Goal: Task Accomplishment & Management: Manage account settings

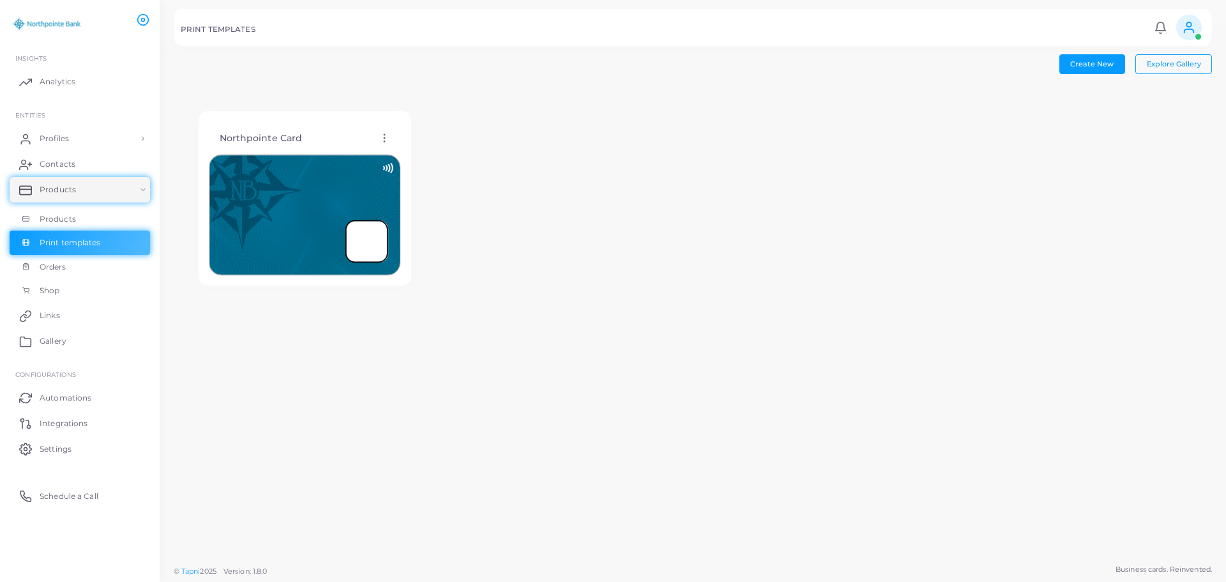
click at [380, 135] on icon at bounding box center [384, 137] width 11 height 11
click at [412, 149] on span "Edit Template" at bounding box center [431, 151] width 49 height 10
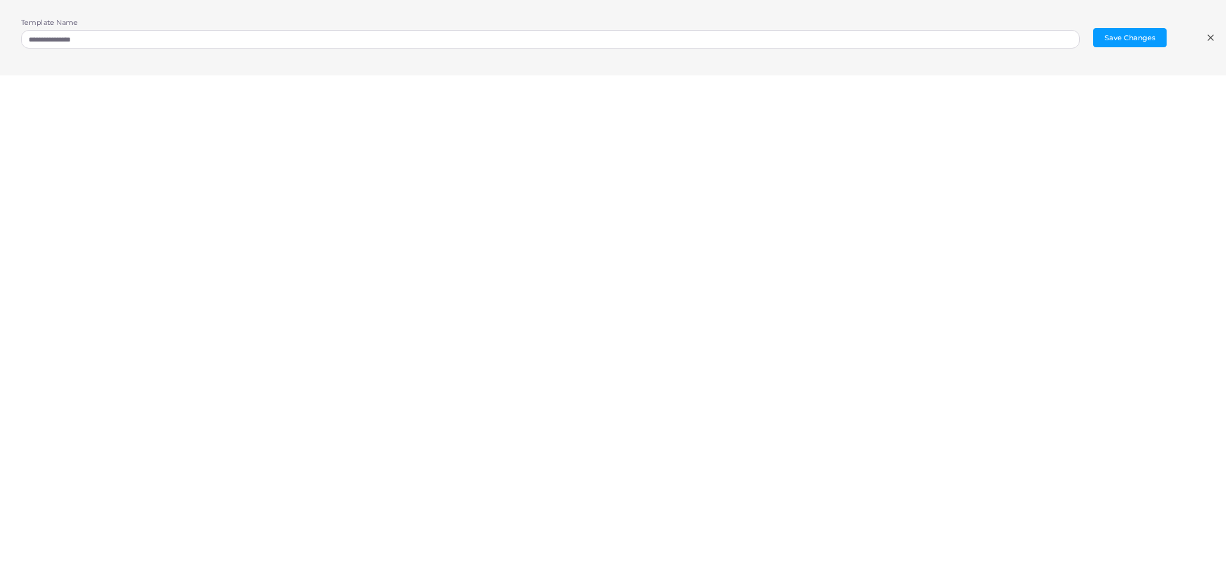
click at [1213, 39] on icon at bounding box center [1211, 38] width 10 height 10
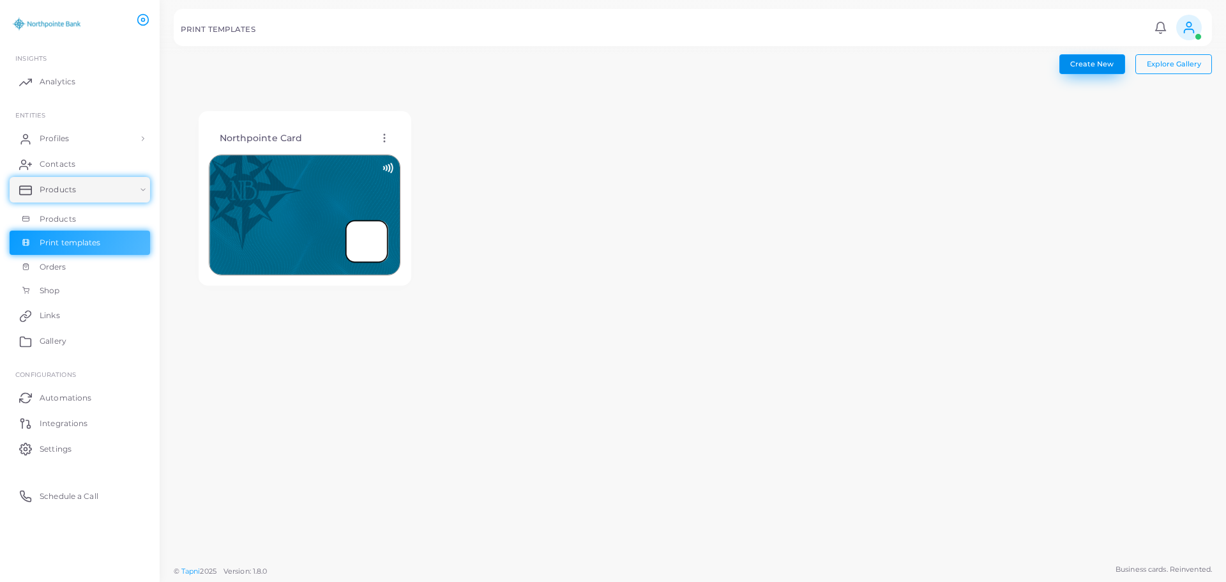
click at [1084, 64] on span "Create New" at bounding box center [1091, 63] width 43 height 9
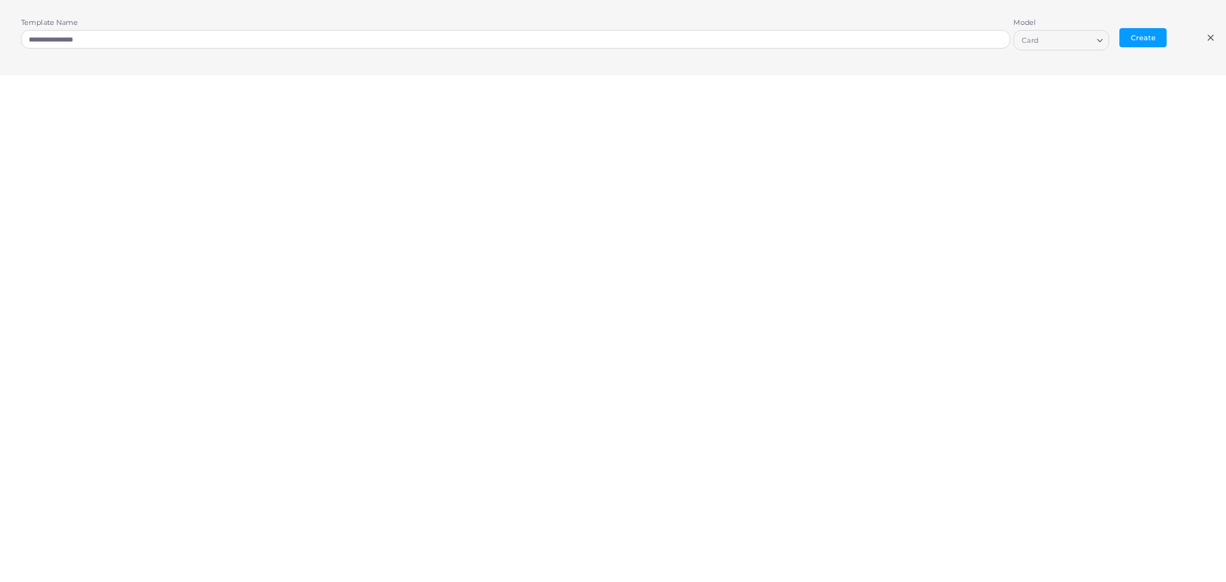
click at [1098, 42] on icon "Search for option" at bounding box center [1100, 41] width 10 height 10
click at [1206, 36] on icon at bounding box center [1211, 38] width 10 height 10
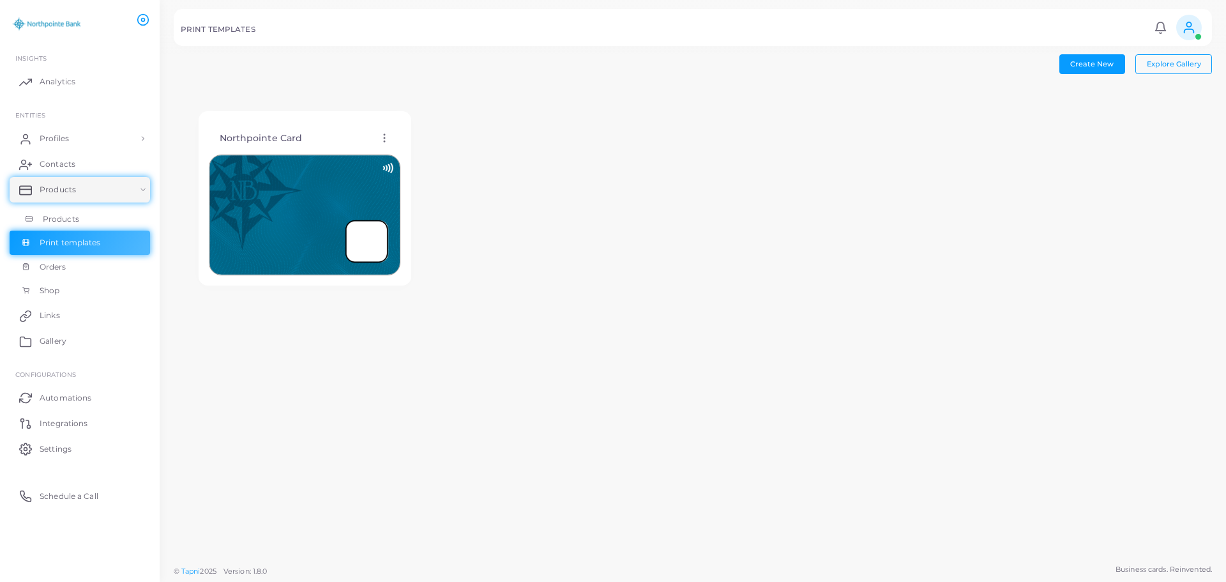
click at [58, 215] on span "Products" at bounding box center [61, 218] width 36 height 11
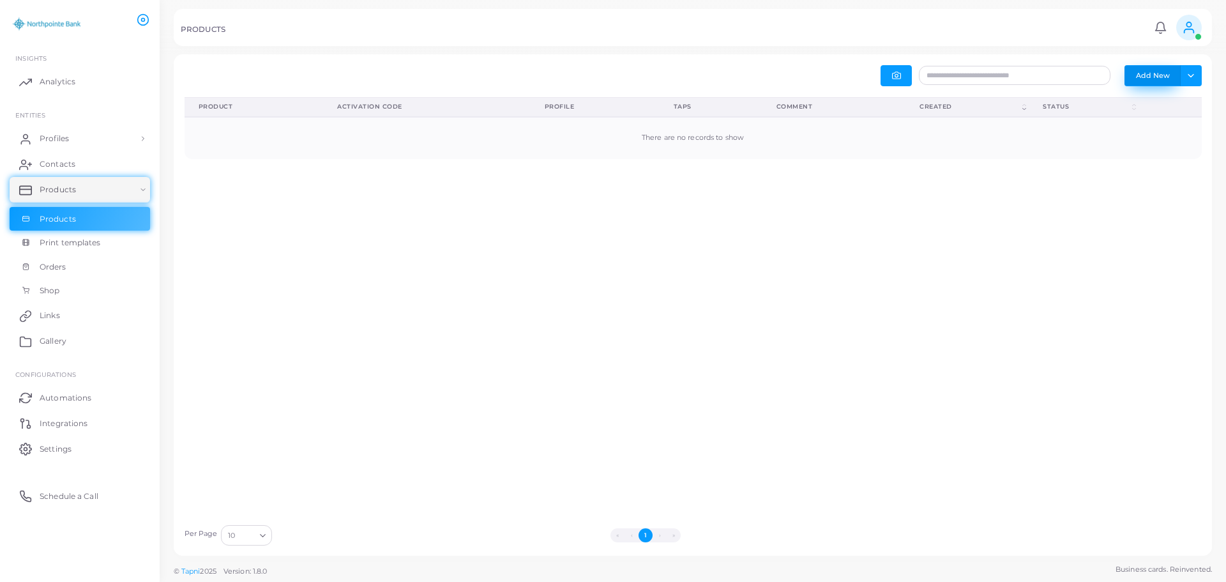
click at [1141, 79] on button "Add New" at bounding box center [1152, 75] width 56 height 20
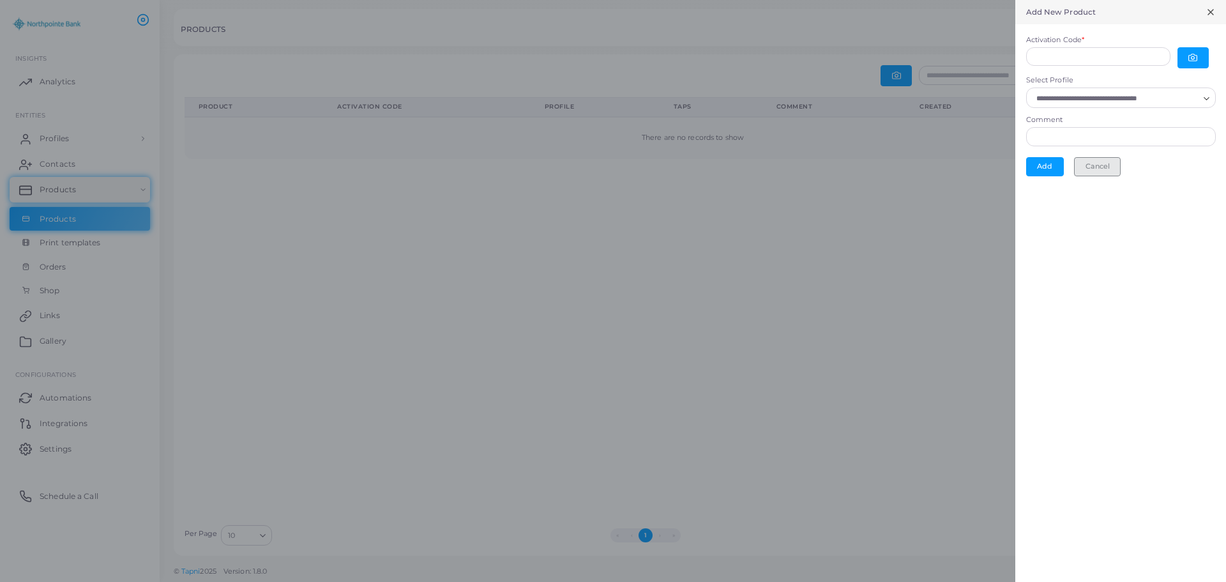
click at [1107, 170] on button "Cancel" at bounding box center [1097, 166] width 47 height 19
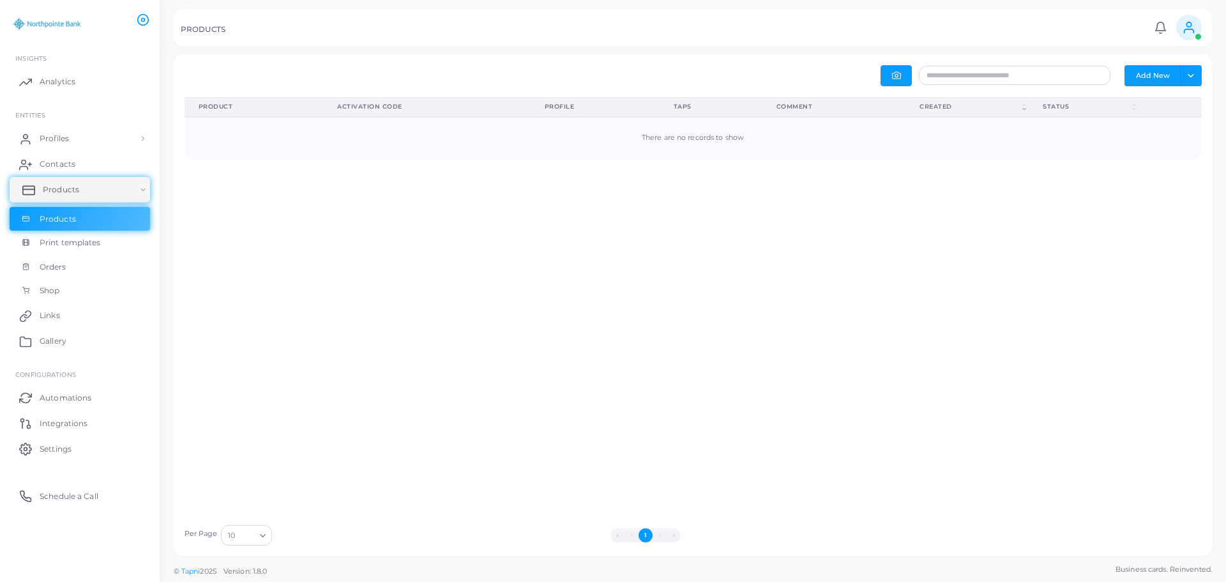
click at [45, 188] on span "Products" at bounding box center [61, 189] width 36 height 11
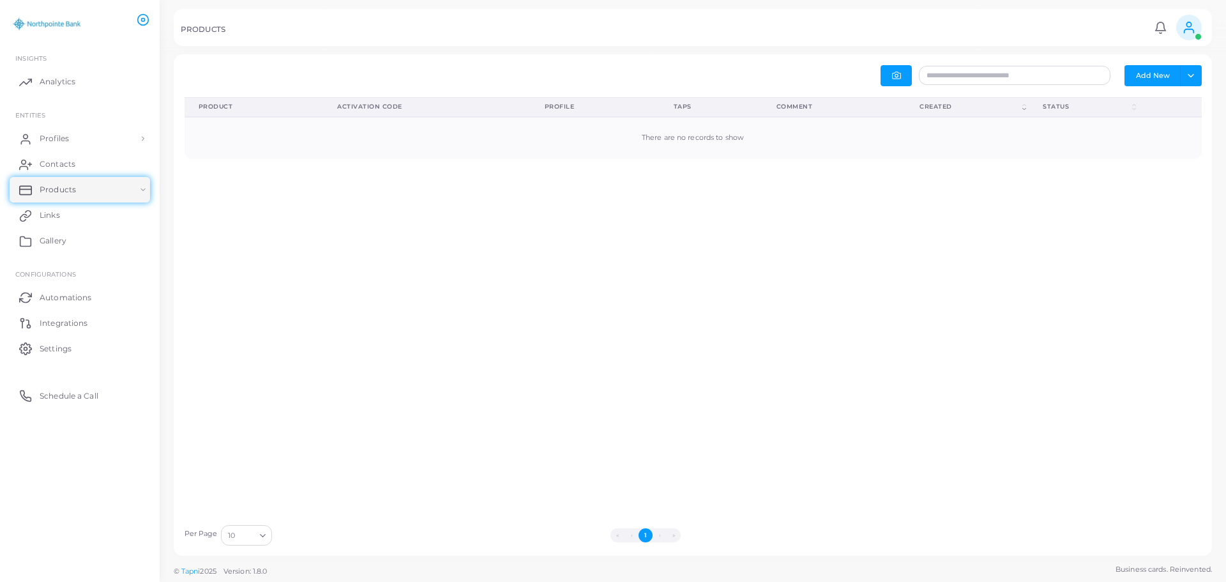
click at [386, 266] on div "Product (Click to clear sorting) Activation Code (Click to clear sorting) Profi…" at bounding box center [693, 307] width 1031 height 421
click at [47, 349] on span "Settings" at bounding box center [59, 348] width 32 height 11
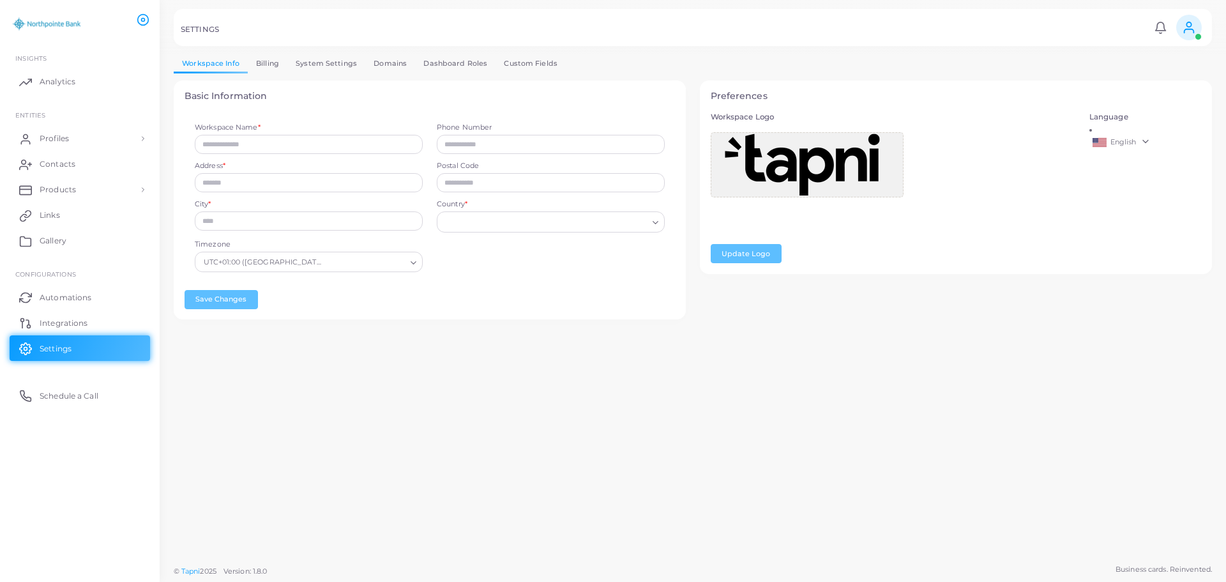
type input "**********"
type input "*****"
type input "**********"
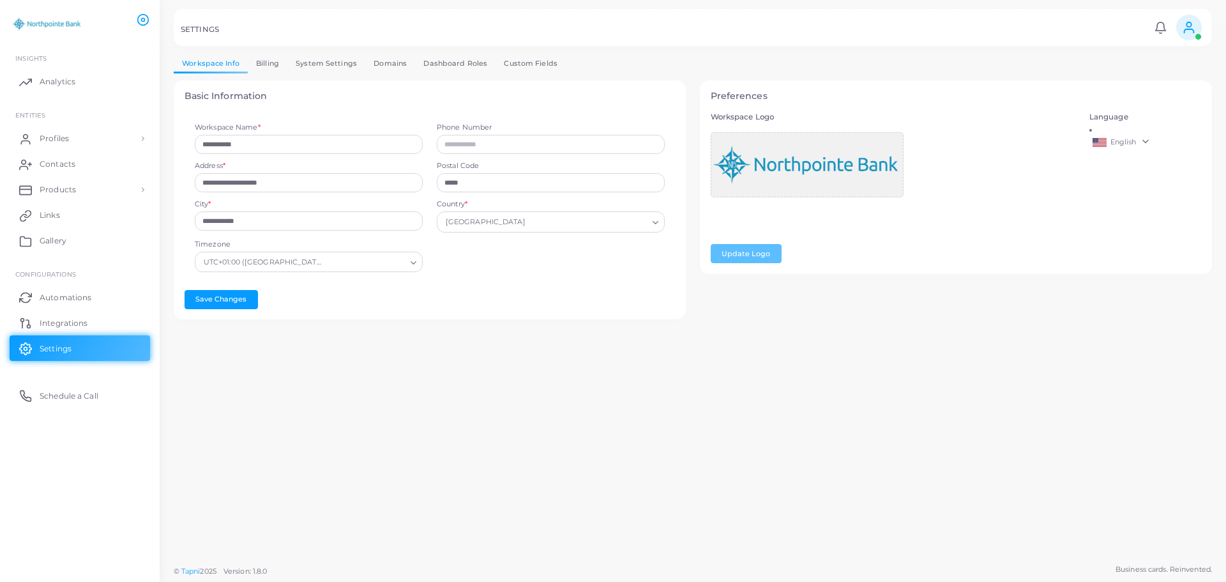
click at [55, 29] on img at bounding box center [46, 24] width 71 height 24
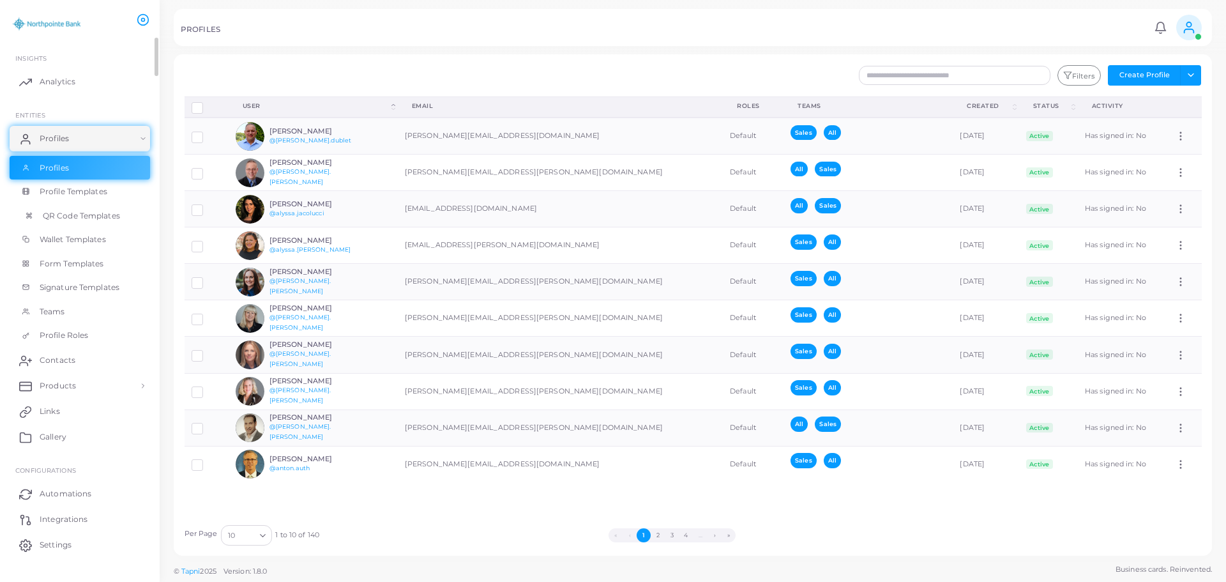
click at [66, 217] on span "QR Code Templates" at bounding box center [81, 215] width 77 height 11
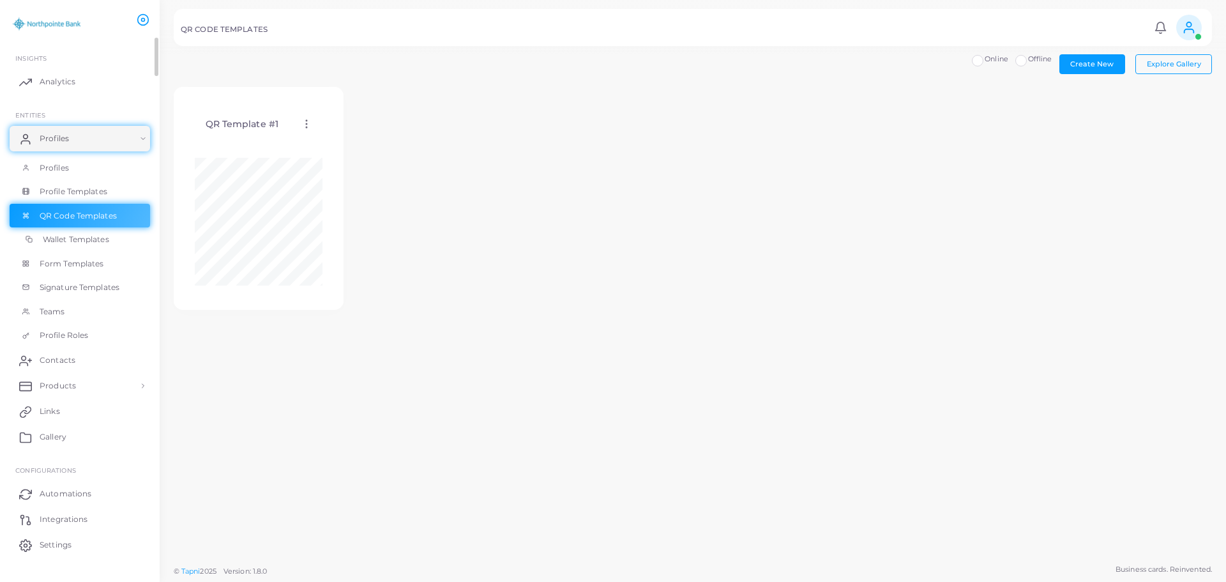
click at [63, 237] on span "Wallet Templates" at bounding box center [76, 239] width 66 height 11
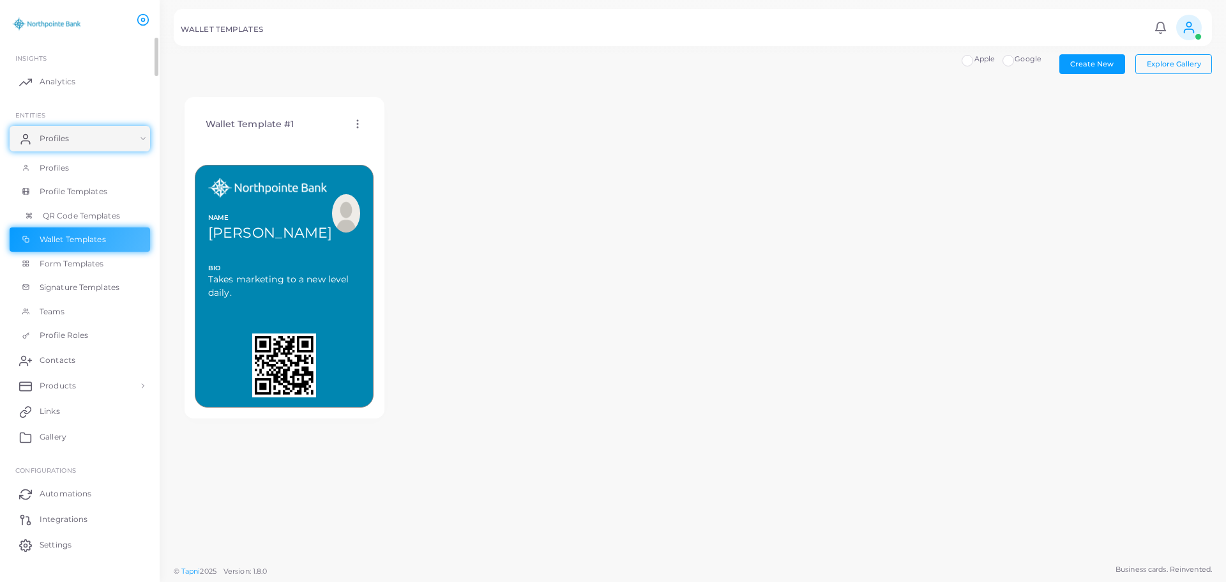
click at [70, 216] on span "QR Code Templates" at bounding box center [81, 215] width 77 height 11
